Goal: Check status

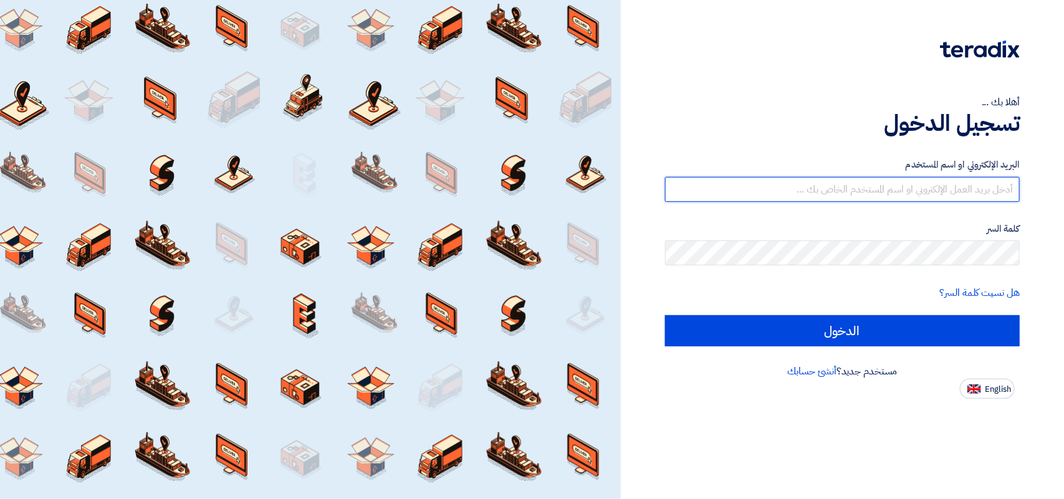
type input "[EMAIL_ADDRESS][DOMAIN_NAME]"
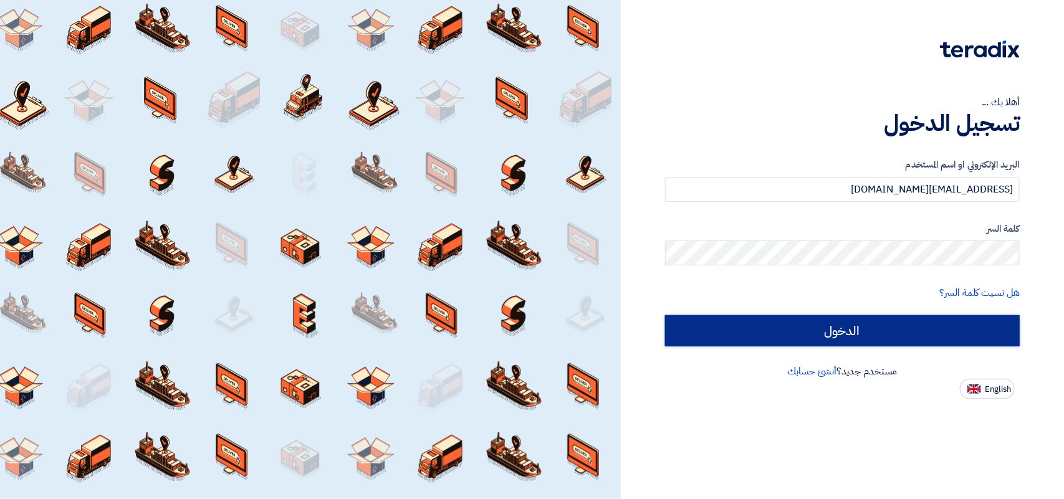
click at [823, 325] on input "الدخول" at bounding box center [842, 330] width 355 height 31
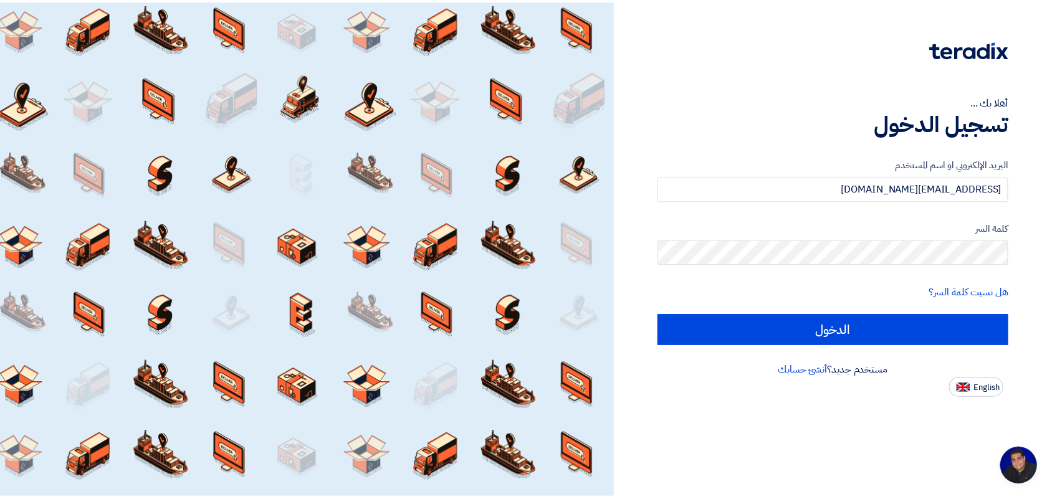
scroll to position [4, 0]
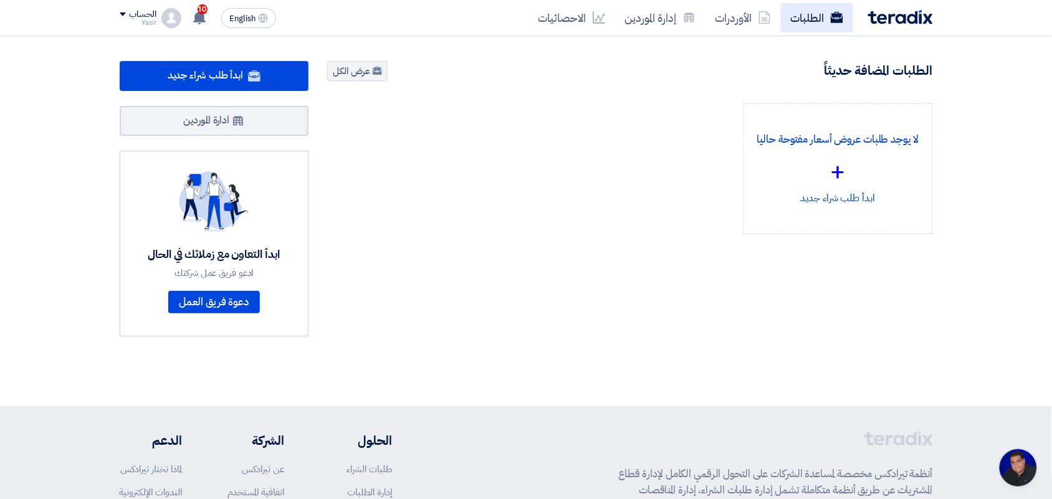
click at [812, 17] on link "الطلبات" at bounding box center [817, 17] width 72 height 29
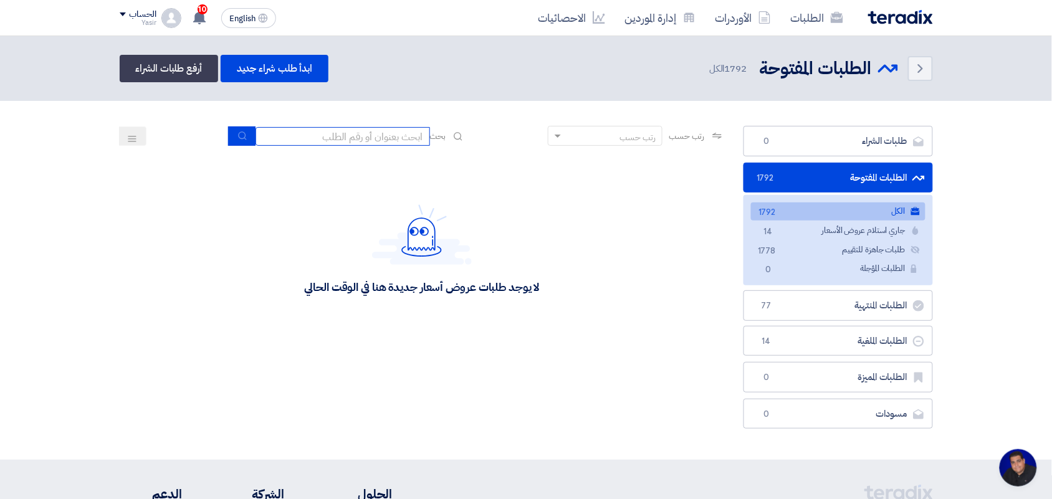
click at [403, 138] on input at bounding box center [343, 136] width 175 height 19
type input "8100015796"
click at [242, 141] on button "submit" at bounding box center [241, 136] width 27 height 19
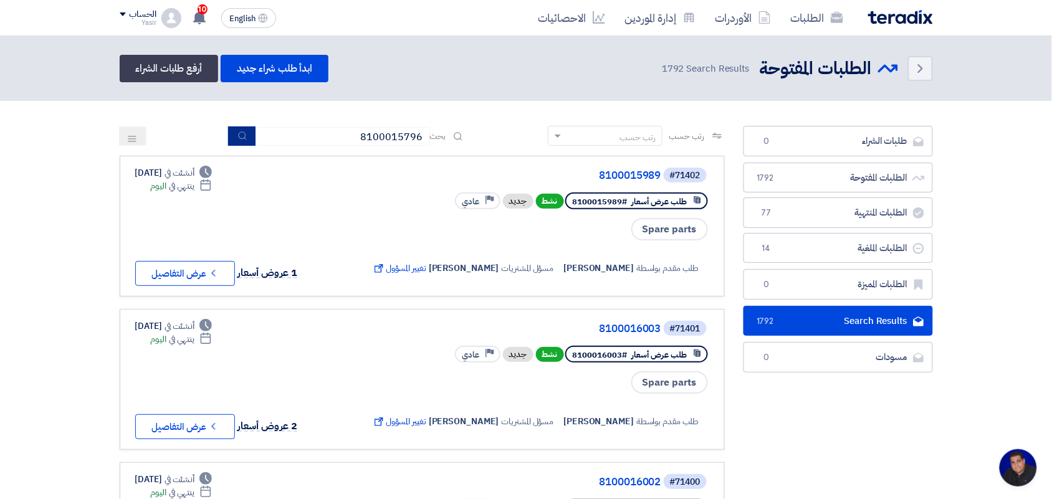
click at [234, 141] on button "submit" at bounding box center [241, 136] width 27 height 19
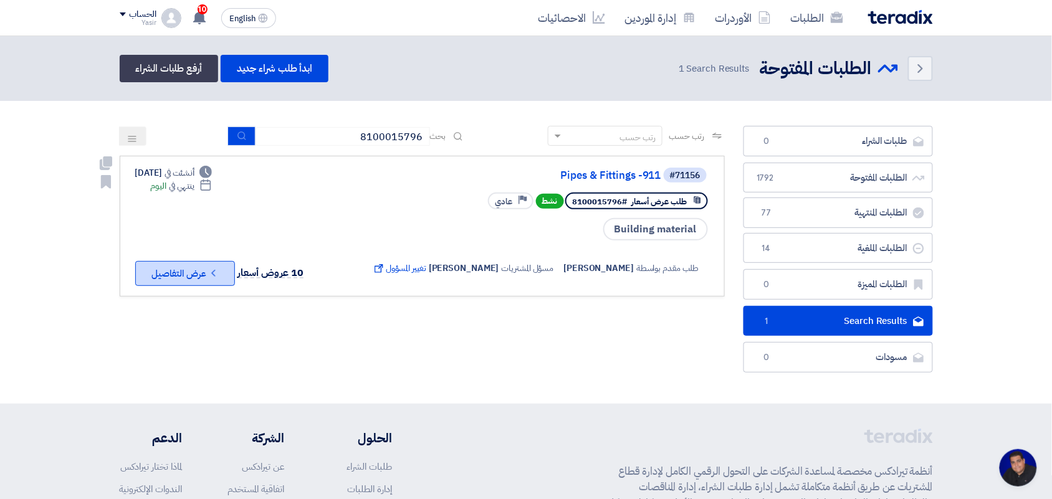
click at [195, 281] on button "Check details عرض التفاصيل" at bounding box center [185, 273] width 100 height 25
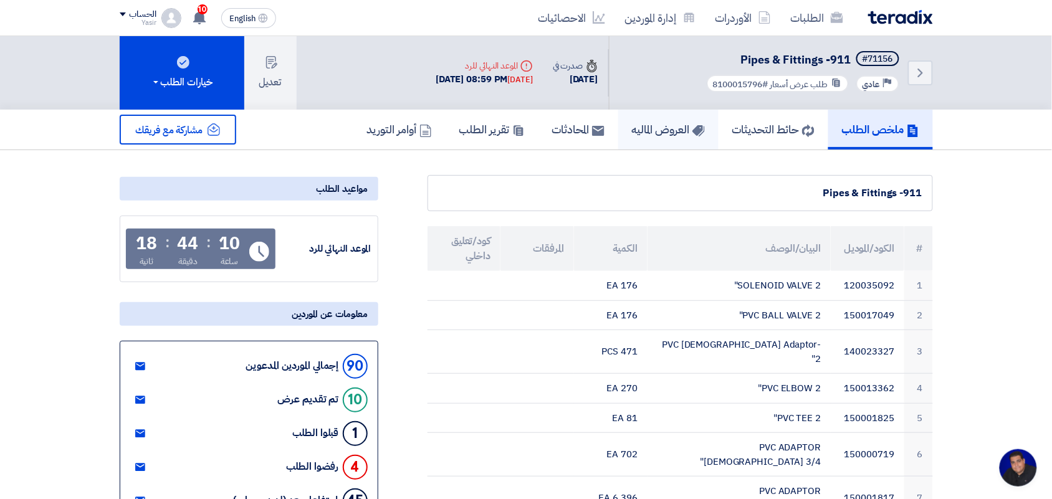
click at [651, 142] on link "العروض الماليه" at bounding box center [668, 130] width 100 height 40
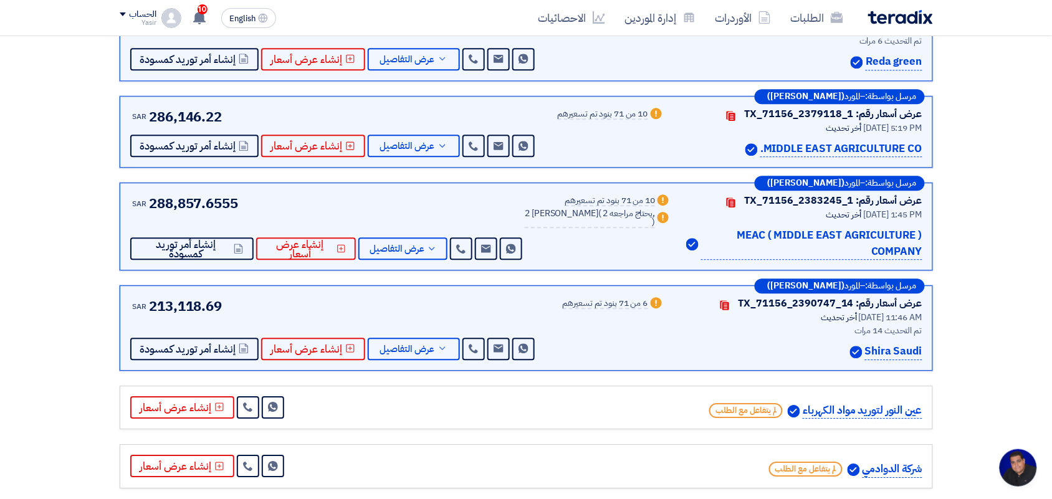
scroll to position [701, 0]
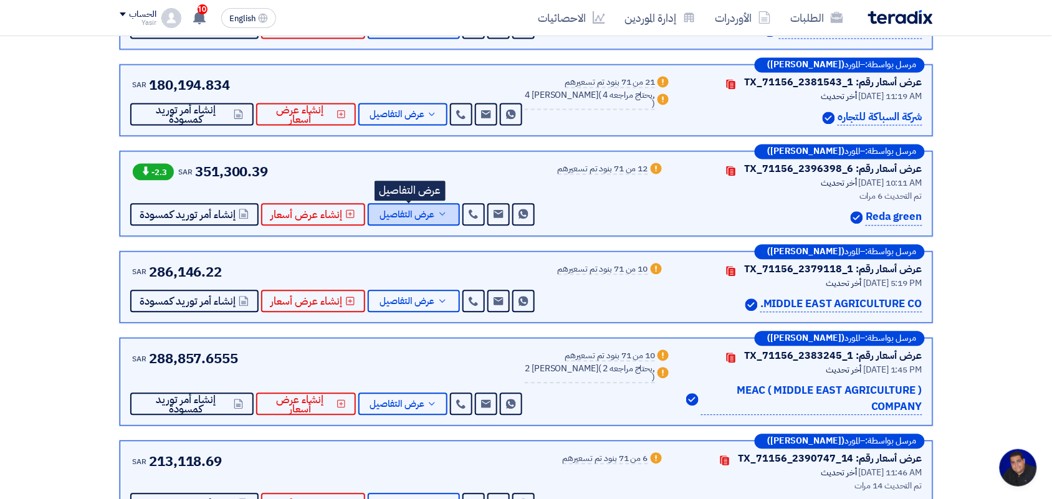
click at [400, 218] on span "عرض التفاصيل" at bounding box center [407, 215] width 55 height 9
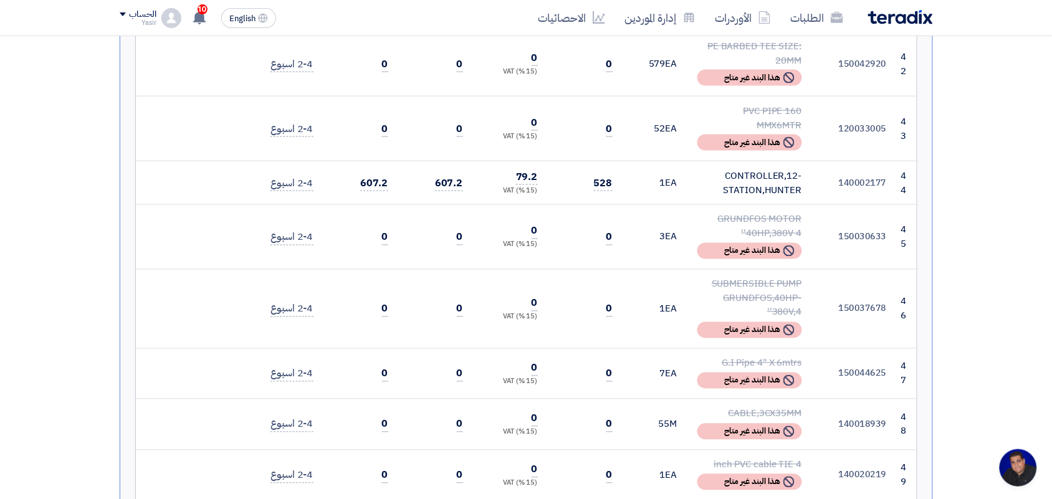
scroll to position [3039, 0]
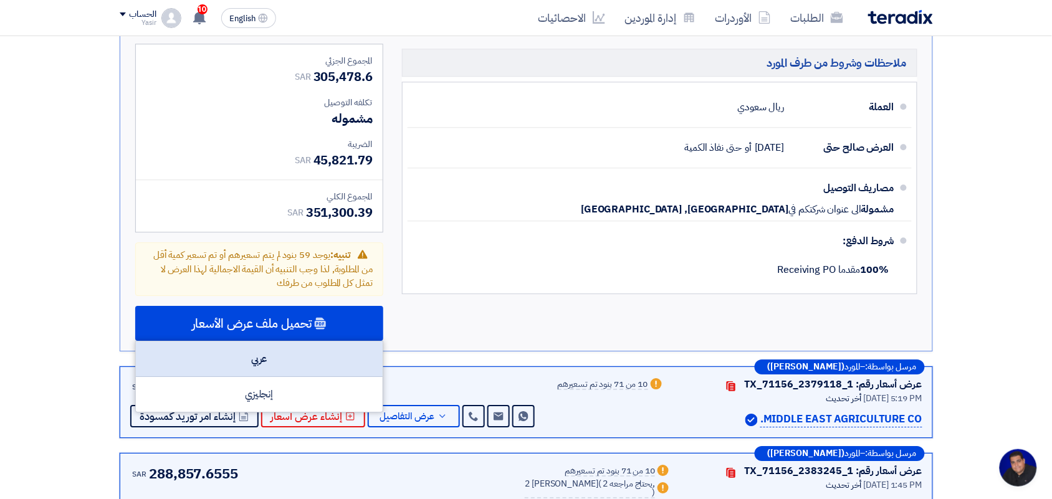
click at [274, 342] on div "عربي" at bounding box center [259, 360] width 247 height 36
